Goal: Task Accomplishment & Management: Manage account settings

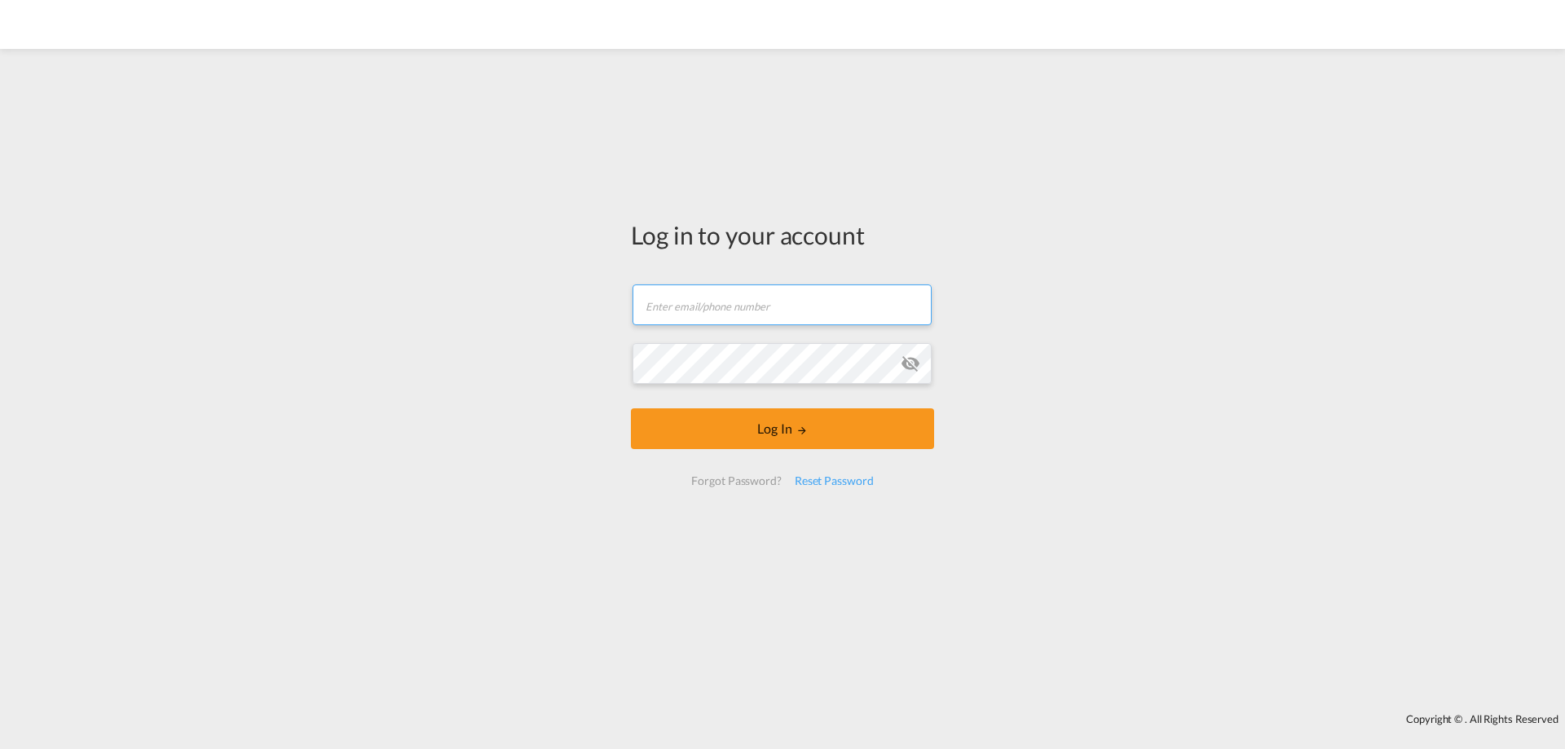
click at [686, 311] on input "text" at bounding box center [782, 304] width 299 height 41
type input "[PERSON_NAME][EMAIL_ADDRESS][DOMAIN_NAME]"
click at [834, 484] on div "Reset Password" at bounding box center [834, 480] width 92 height 29
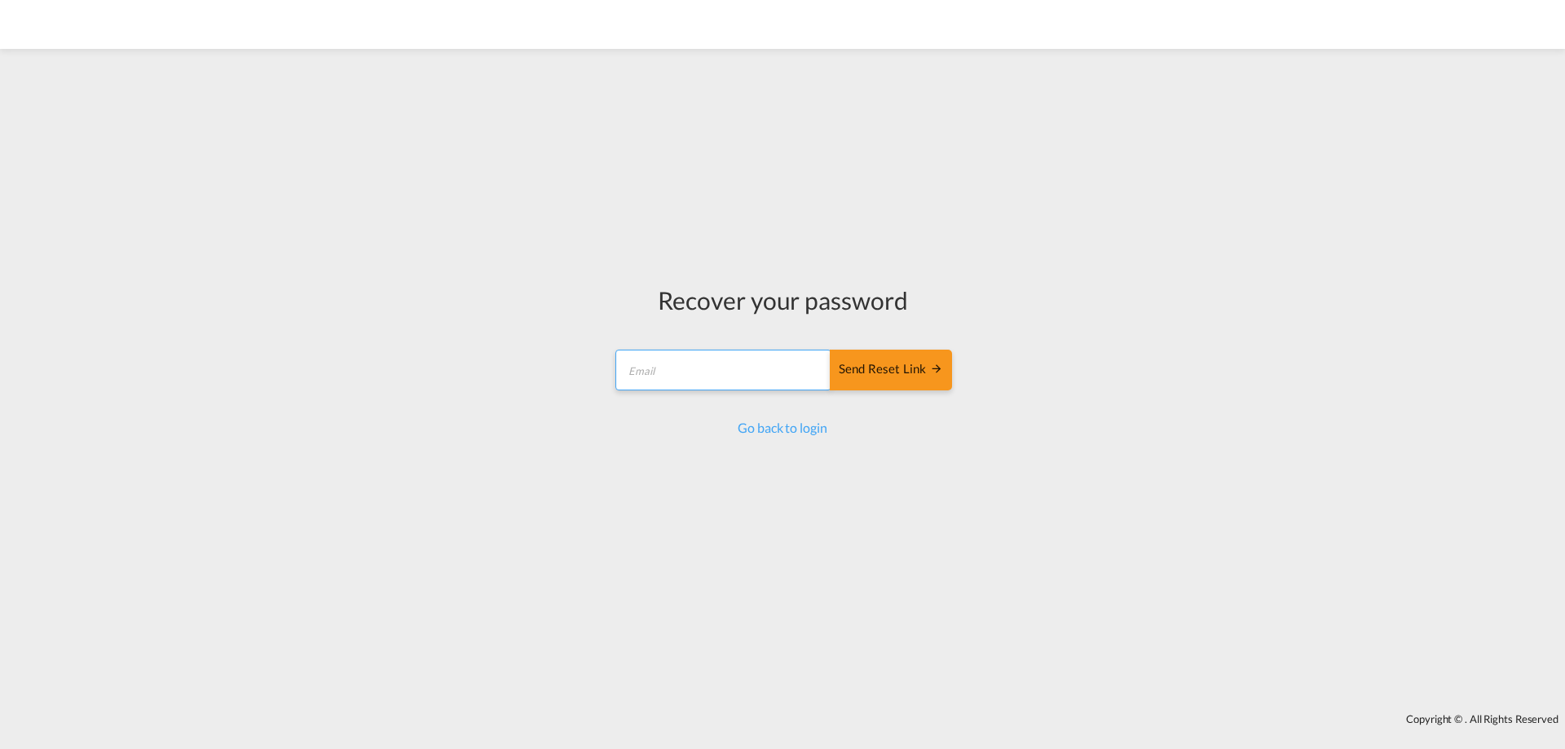
click at [681, 378] on input "email" at bounding box center [723, 370] width 216 height 41
type input "[PERSON_NAME][EMAIL_ADDRESS][DOMAIN_NAME]"
click at [874, 373] on div "Send reset link" at bounding box center [891, 369] width 104 height 19
click at [933, 369] on md-icon "icon-arrow-right" at bounding box center [936, 368] width 13 height 13
click at [933, 370] on md-icon "icon-arrow-right" at bounding box center [936, 368] width 13 height 13
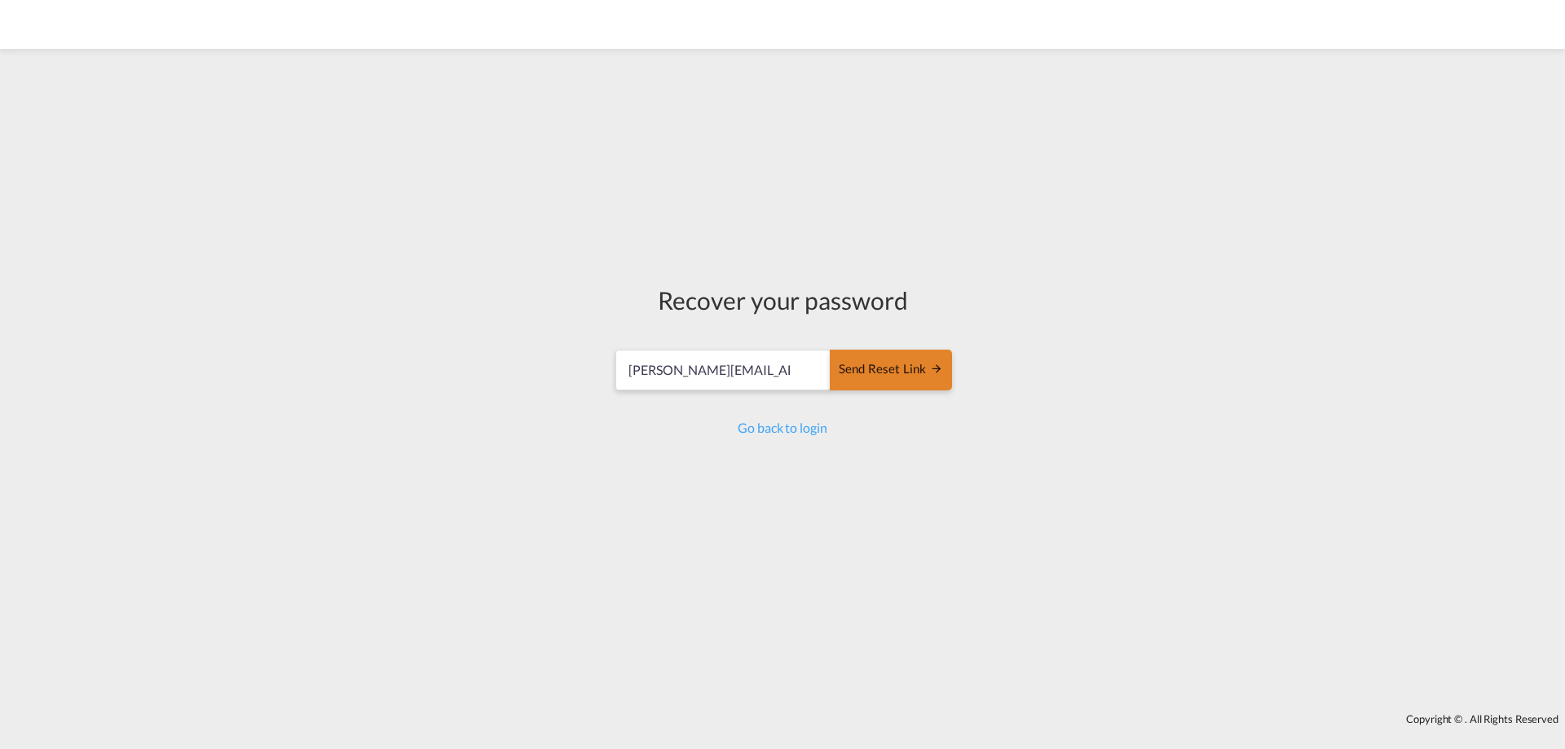
click at [879, 379] on div "Send reset link" at bounding box center [891, 369] width 104 height 19
click at [790, 433] on link "Go back to login" at bounding box center [782, 427] width 89 height 15
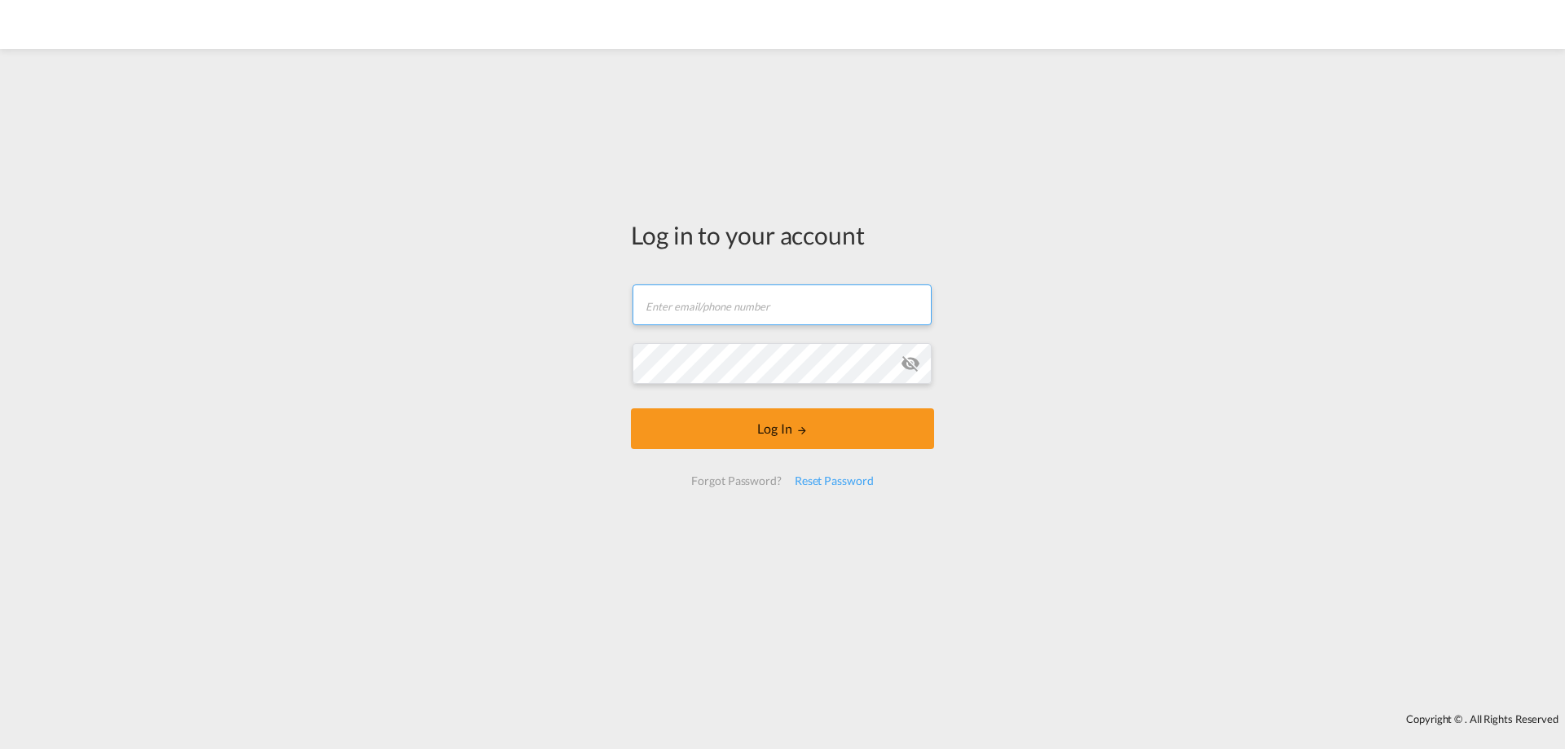
click at [674, 302] on input "text" at bounding box center [782, 304] width 299 height 41
type input "[PERSON_NAME][EMAIL_ADDRESS][DOMAIN_NAME]"
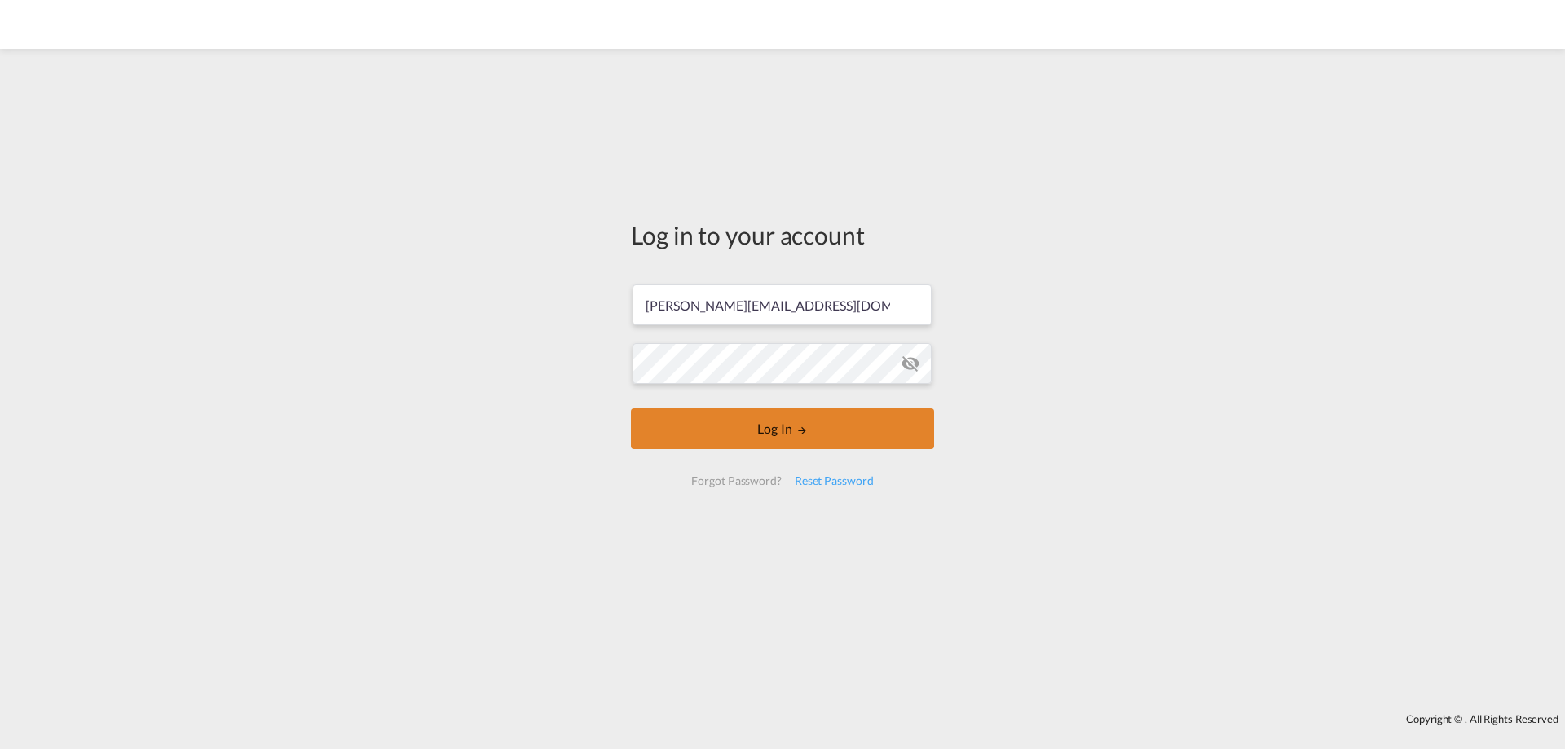
click at [778, 426] on button "Log In" at bounding box center [782, 428] width 303 height 41
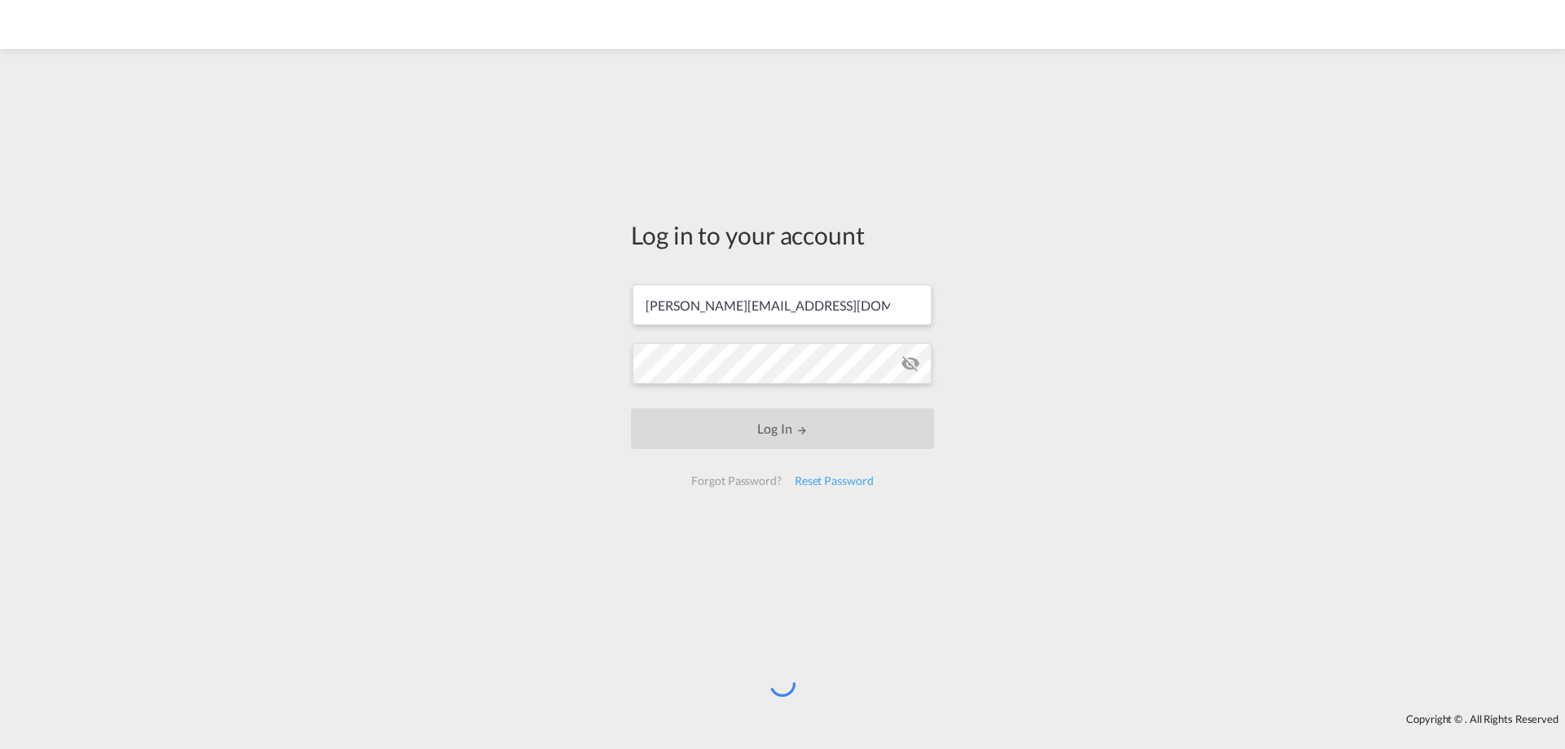
click at [905, 367] on md-icon "icon-eye-off" at bounding box center [911, 364] width 20 height 20
click at [628, 382] on div "Log in to your account s.steffen@amafreight.com Log In Forgot Password? Reset P…" at bounding box center [783, 360] width 328 height 606
click at [946, 516] on div "Log in to your account s.steffen@amafreight.com Log In Forgot Password? Reset P…" at bounding box center [783, 360] width 328 height 606
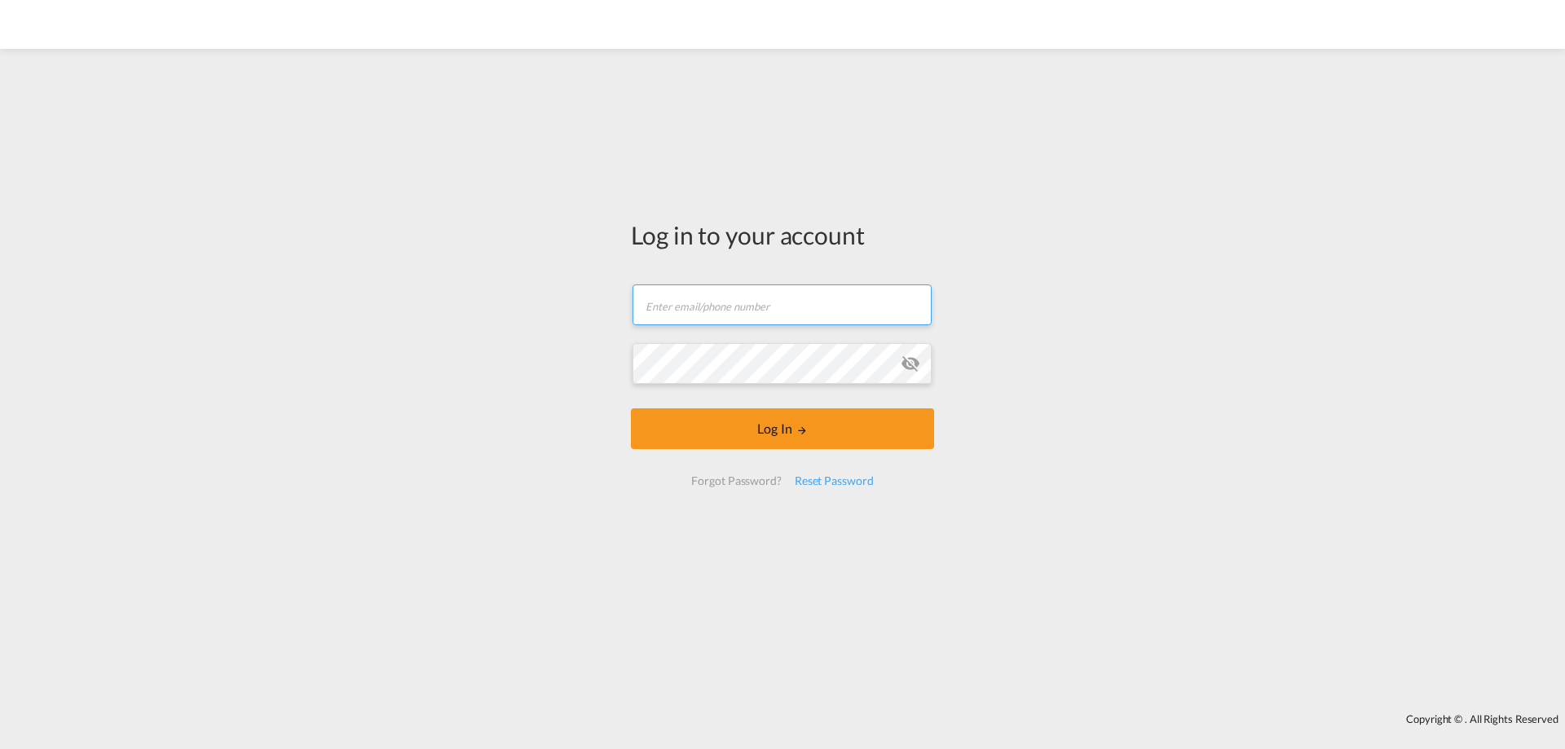
click at [672, 307] on input "text" at bounding box center [782, 304] width 299 height 41
type input "[PERSON_NAME][EMAIL_ADDRESS][DOMAIN_NAME]"
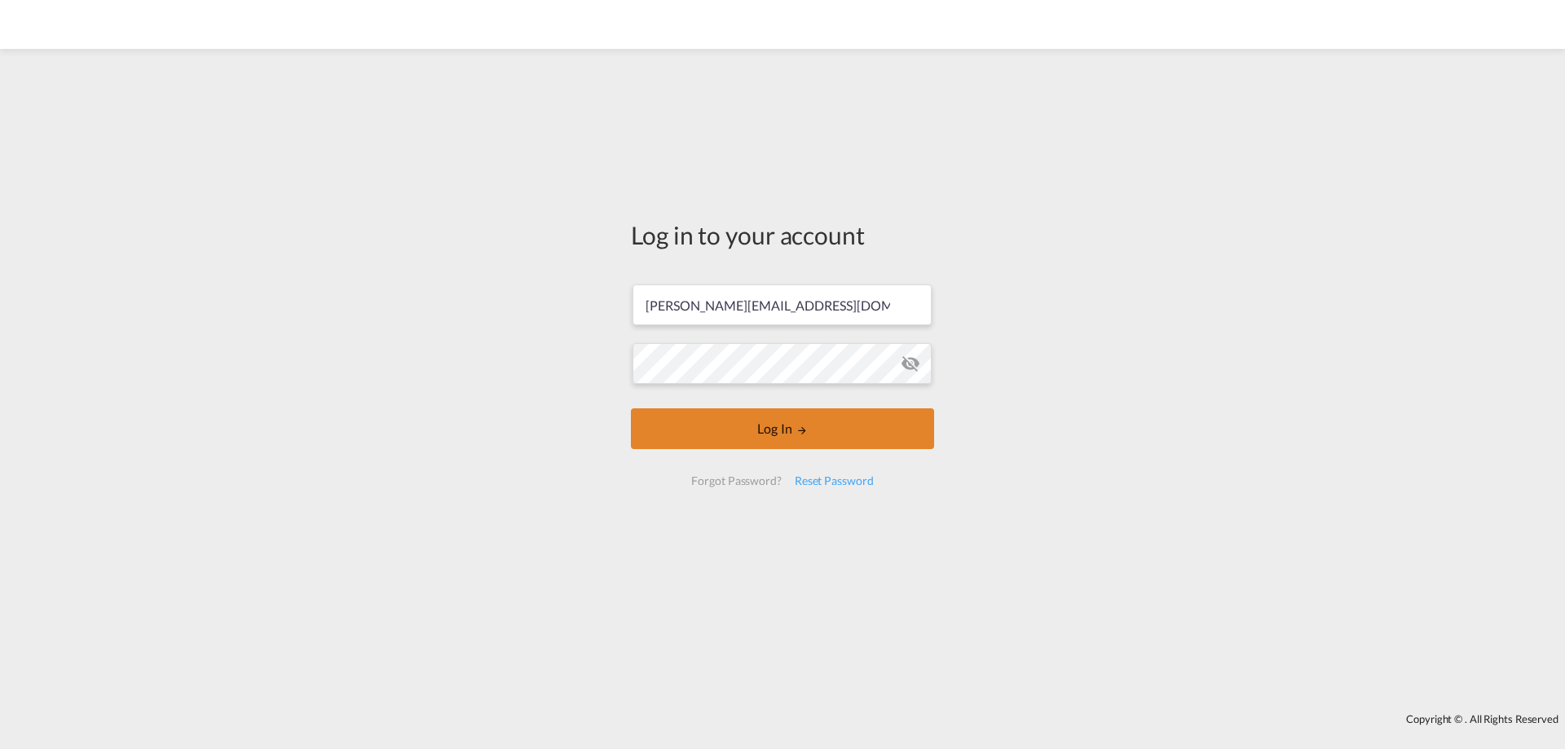
click at [737, 440] on button "Log In" at bounding box center [782, 428] width 303 height 41
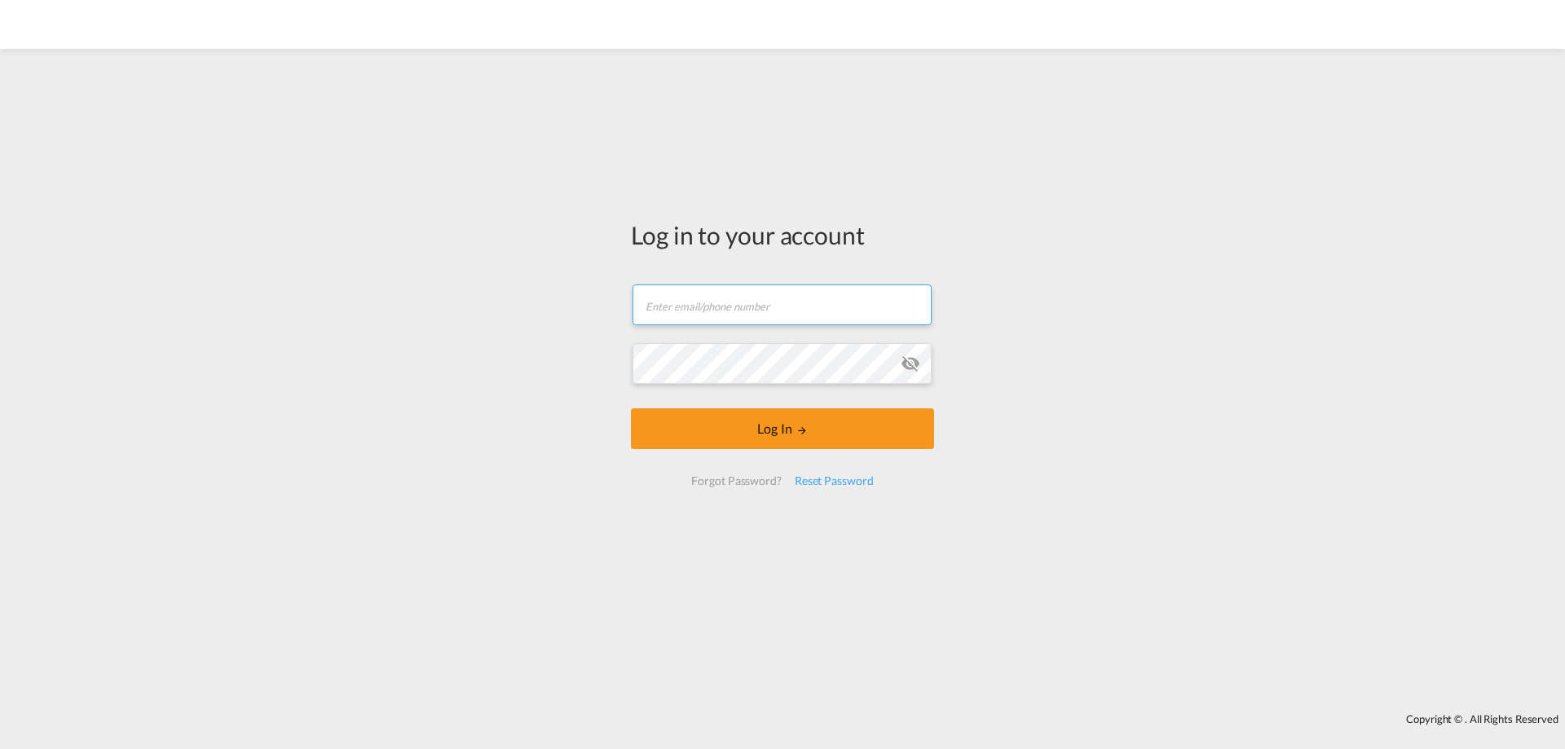
click at [654, 291] on input "text" at bounding box center [782, 304] width 299 height 41
type input "[PERSON_NAME][EMAIL_ADDRESS][DOMAIN_NAME]"
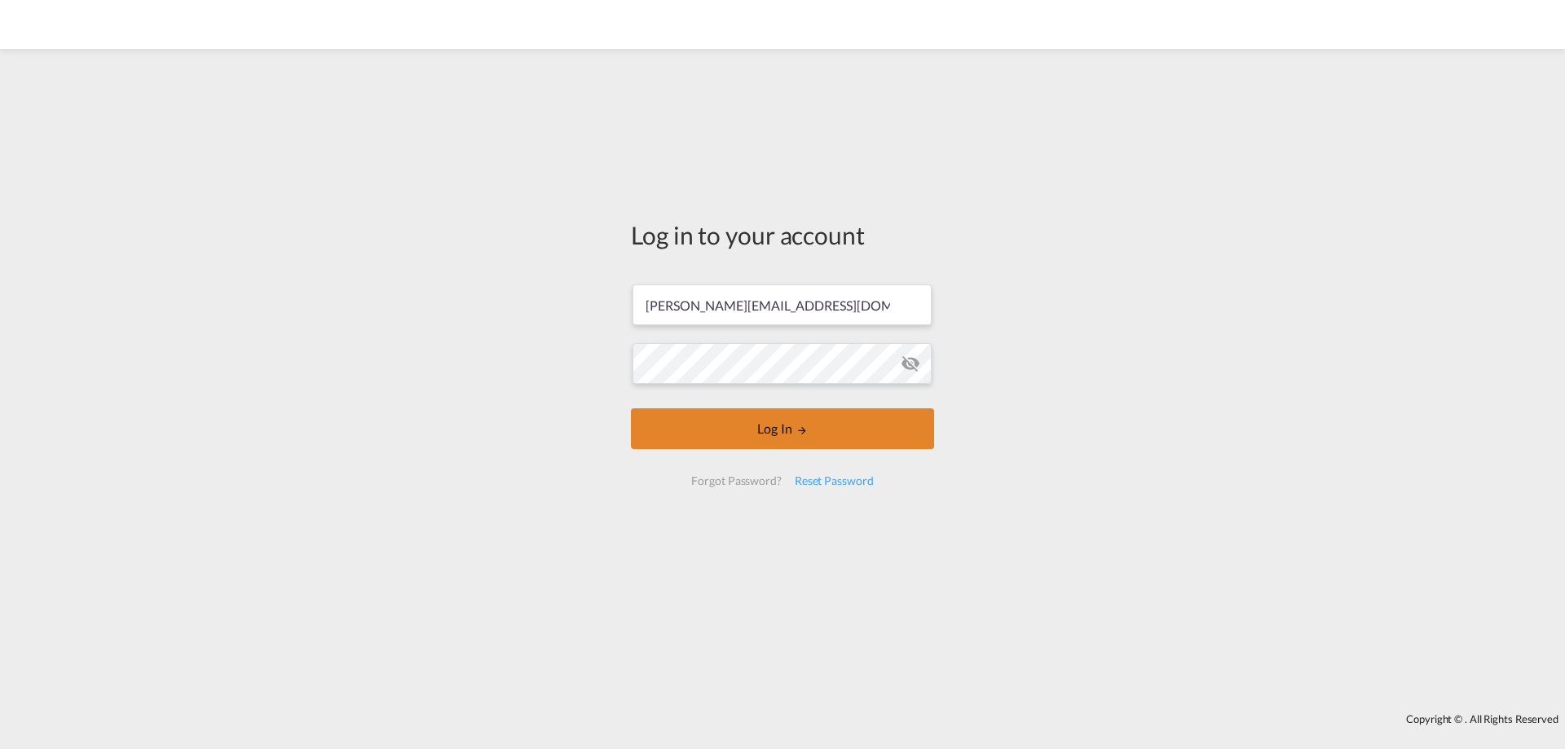
click at [743, 434] on button "Log In" at bounding box center [782, 428] width 303 height 41
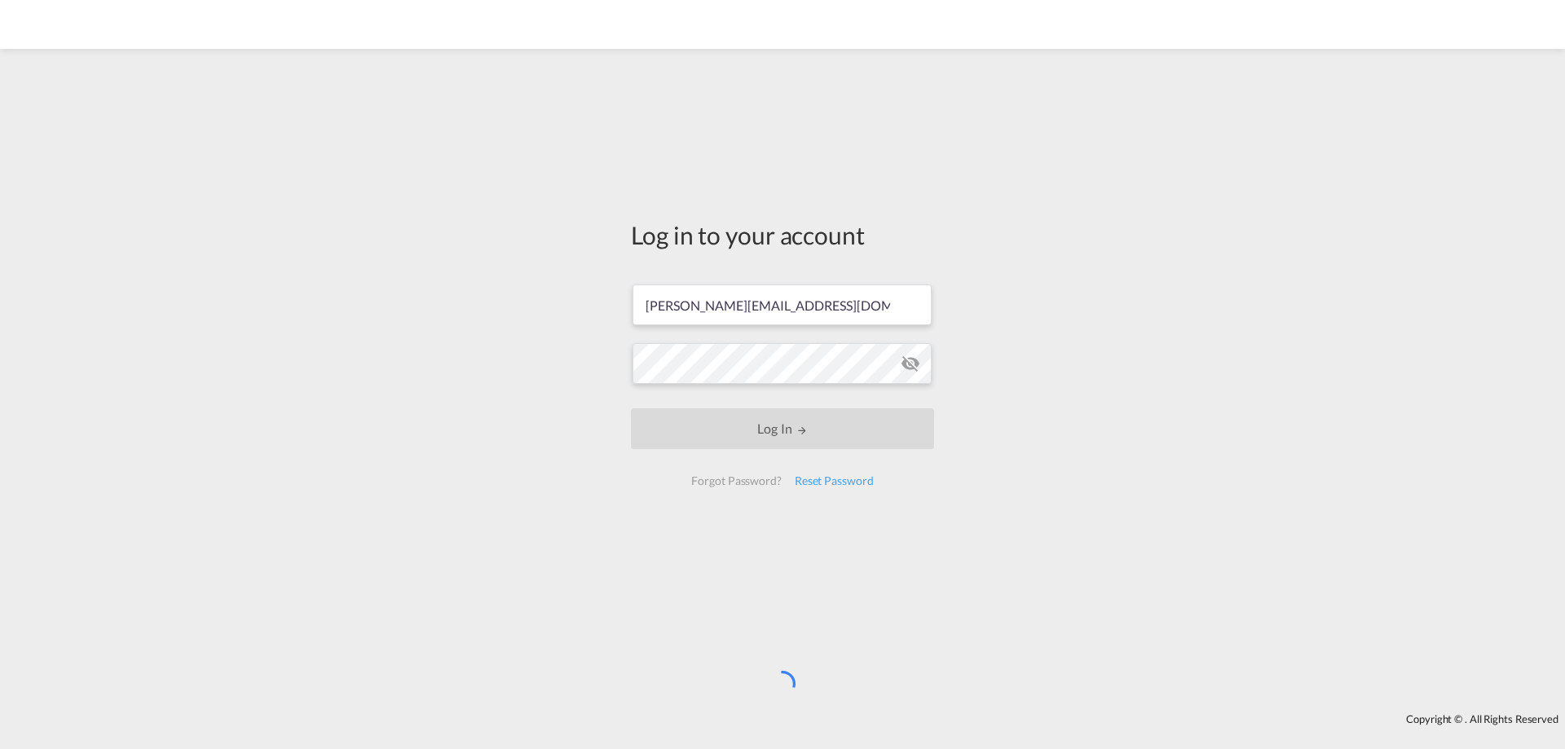
click at [918, 365] on md-icon "icon-eye-off" at bounding box center [911, 364] width 20 height 20
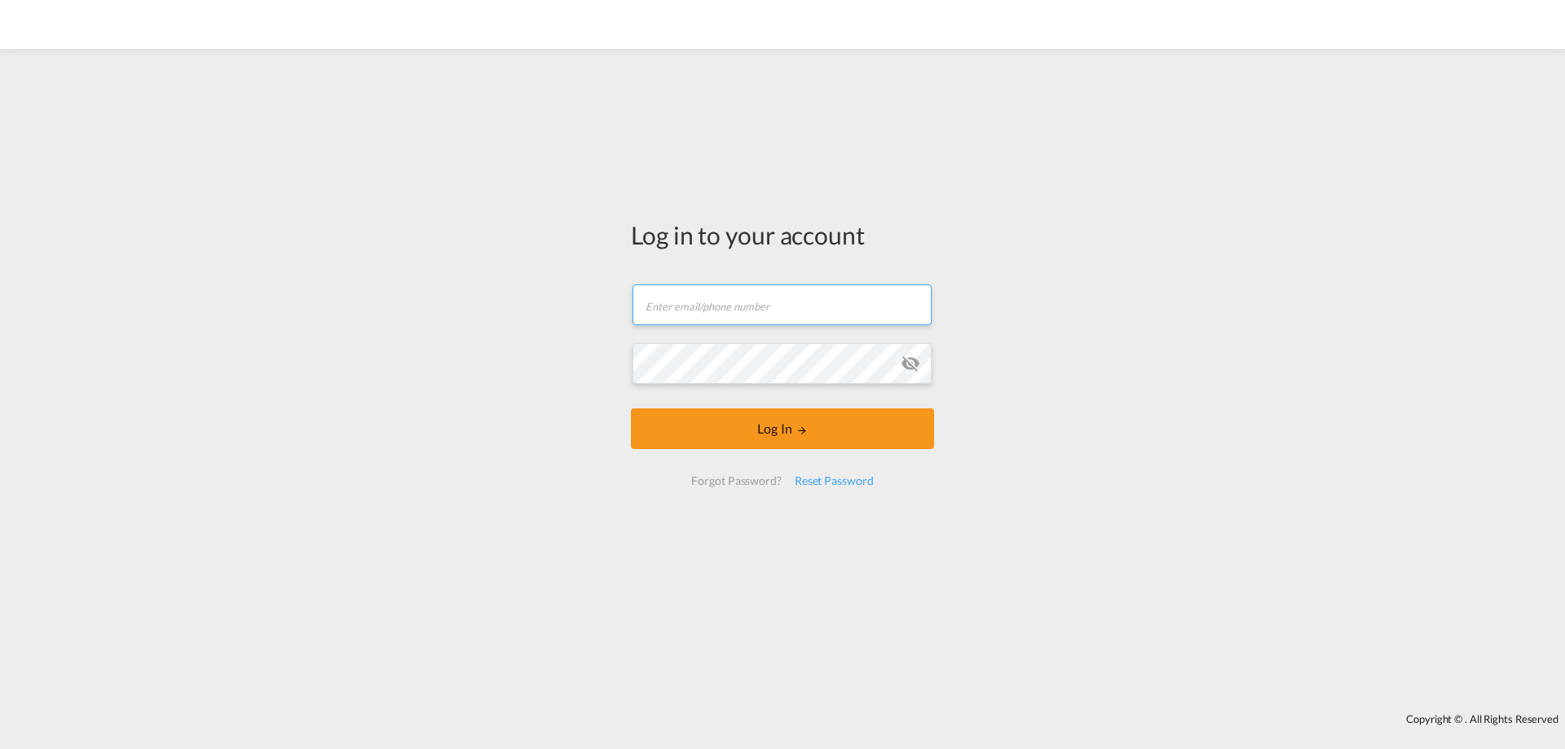
click at [657, 296] on input "text" at bounding box center [782, 304] width 299 height 41
type input "[PERSON_NAME][EMAIL_ADDRESS][DOMAIN_NAME]"
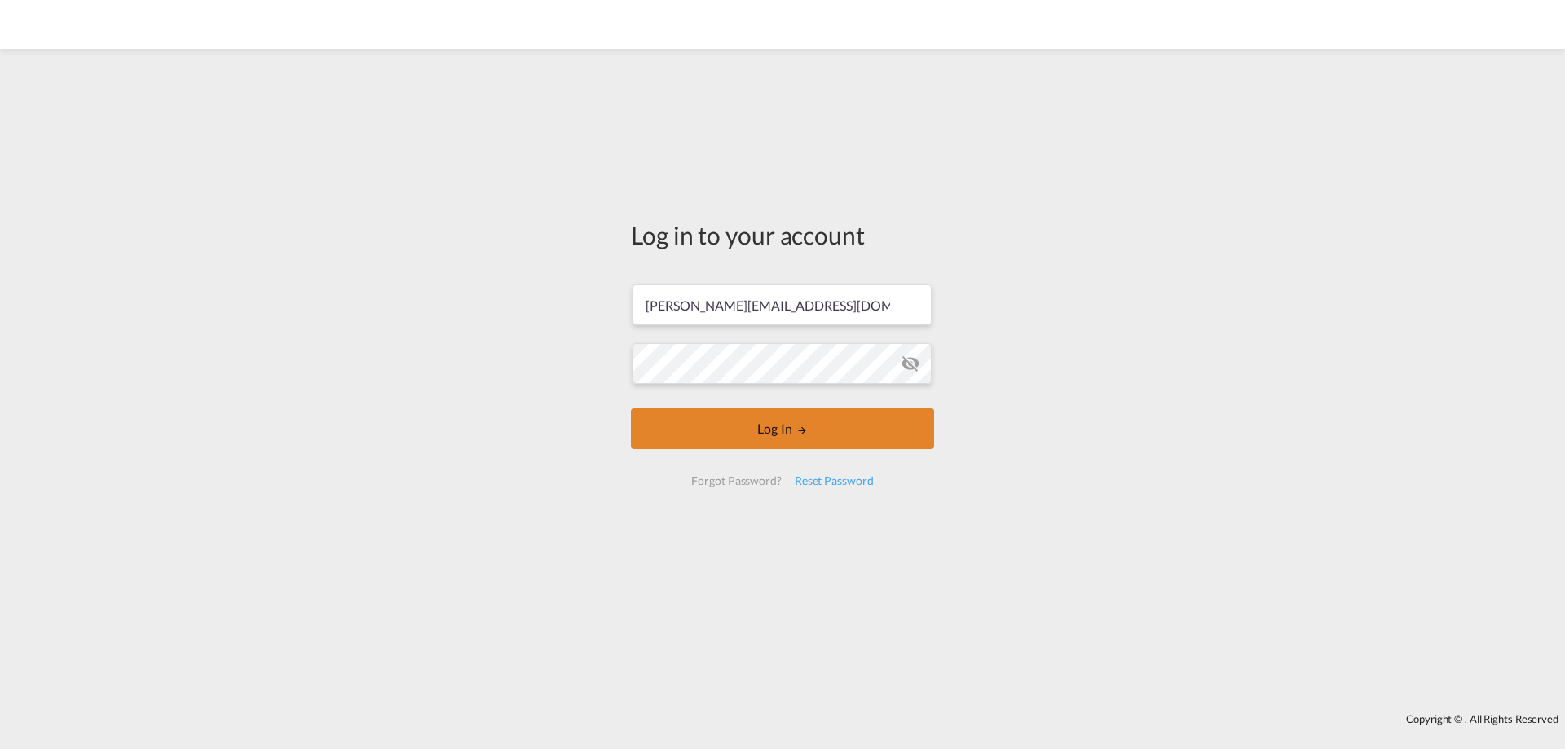
click at [730, 433] on button "Log In" at bounding box center [782, 428] width 303 height 41
